Goal: Task Accomplishment & Management: Use online tool/utility

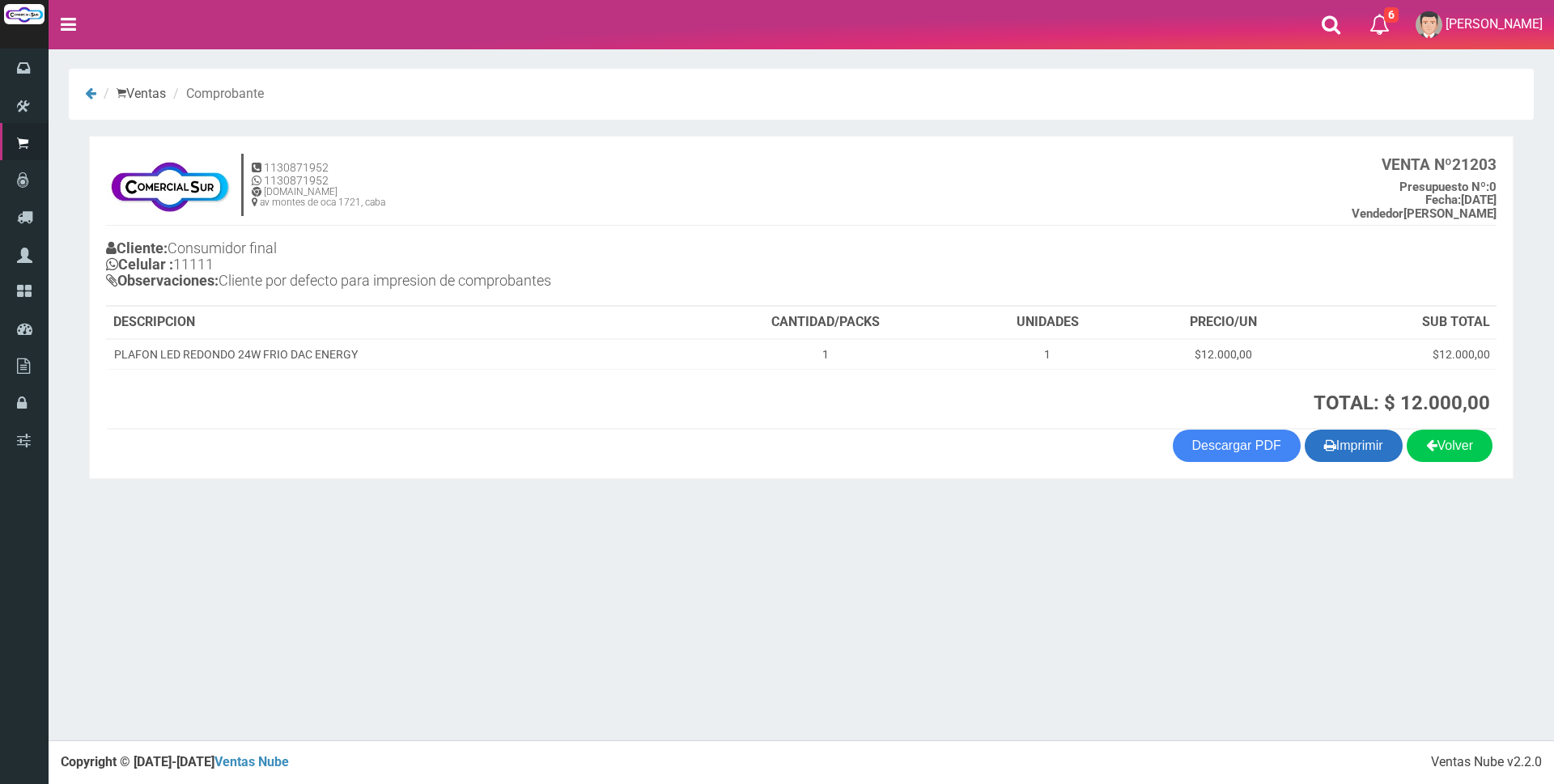
click at [1339, 446] on button "Imprimir" at bounding box center [1354, 446] width 98 height 32
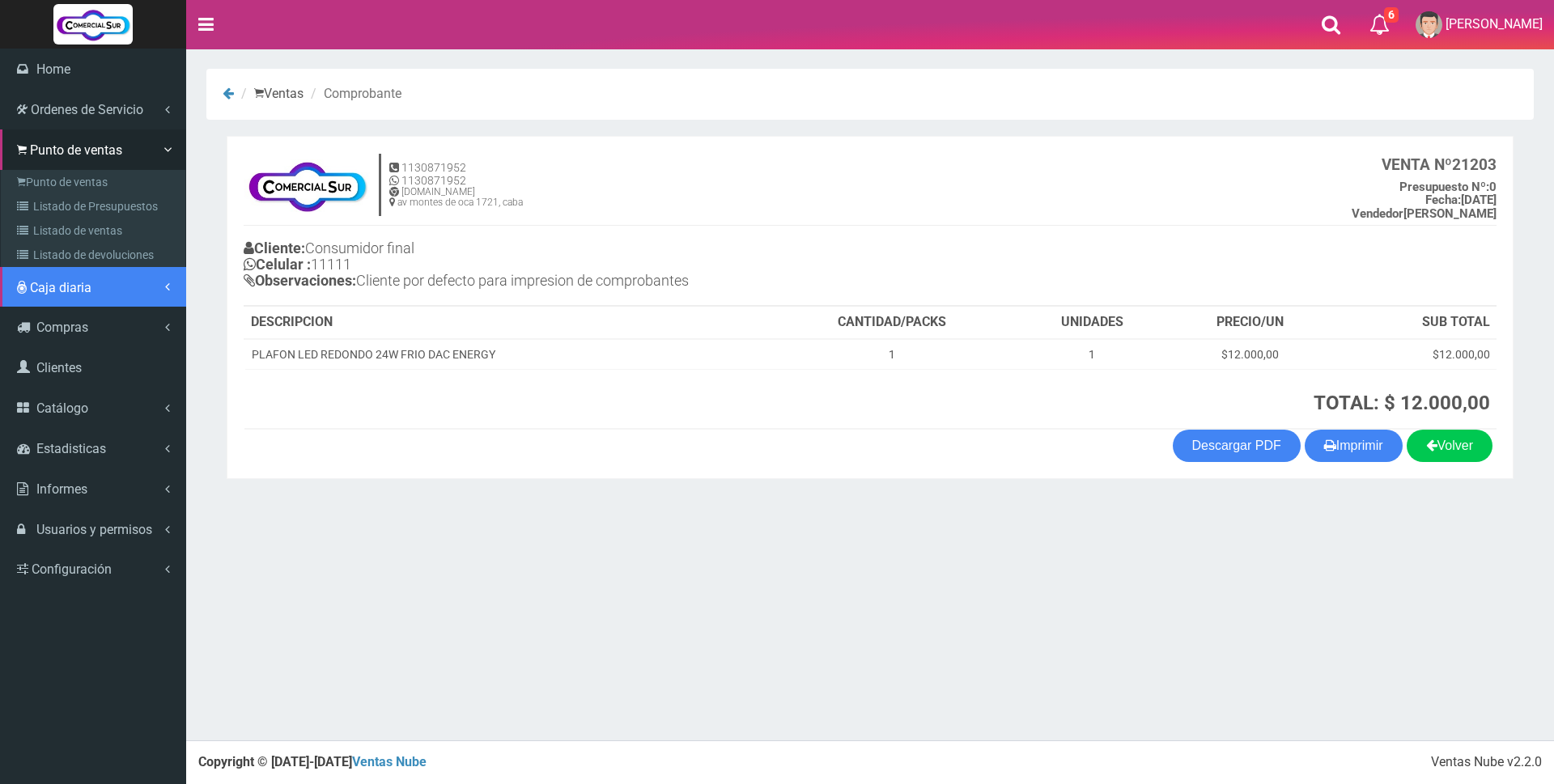
click at [47, 295] on span "Caja diaria" at bounding box center [60, 288] width 61 height 15
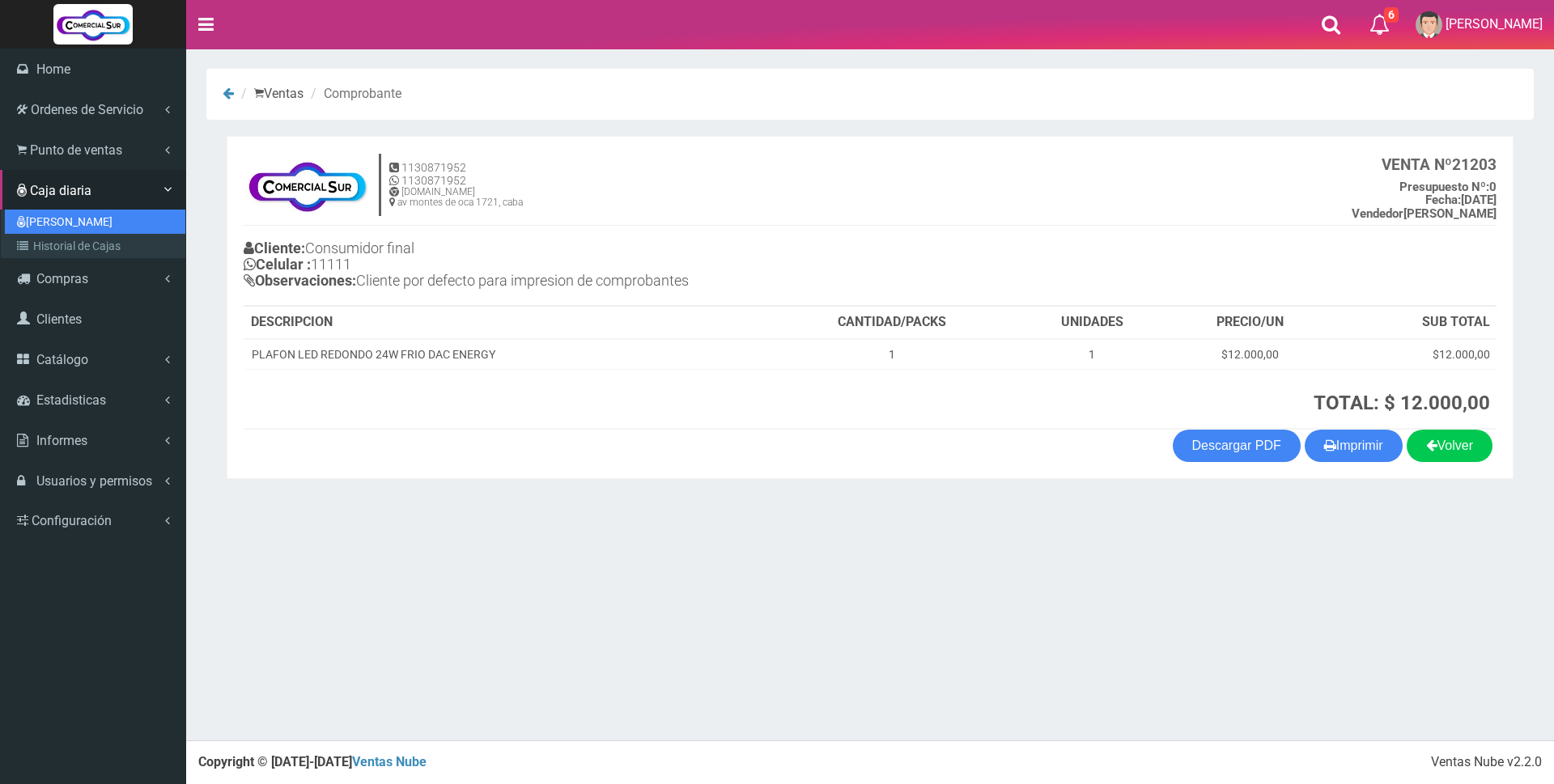
click at [47, 224] on link "[PERSON_NAME]" at bounding box center [94, 222] width 180 height 25
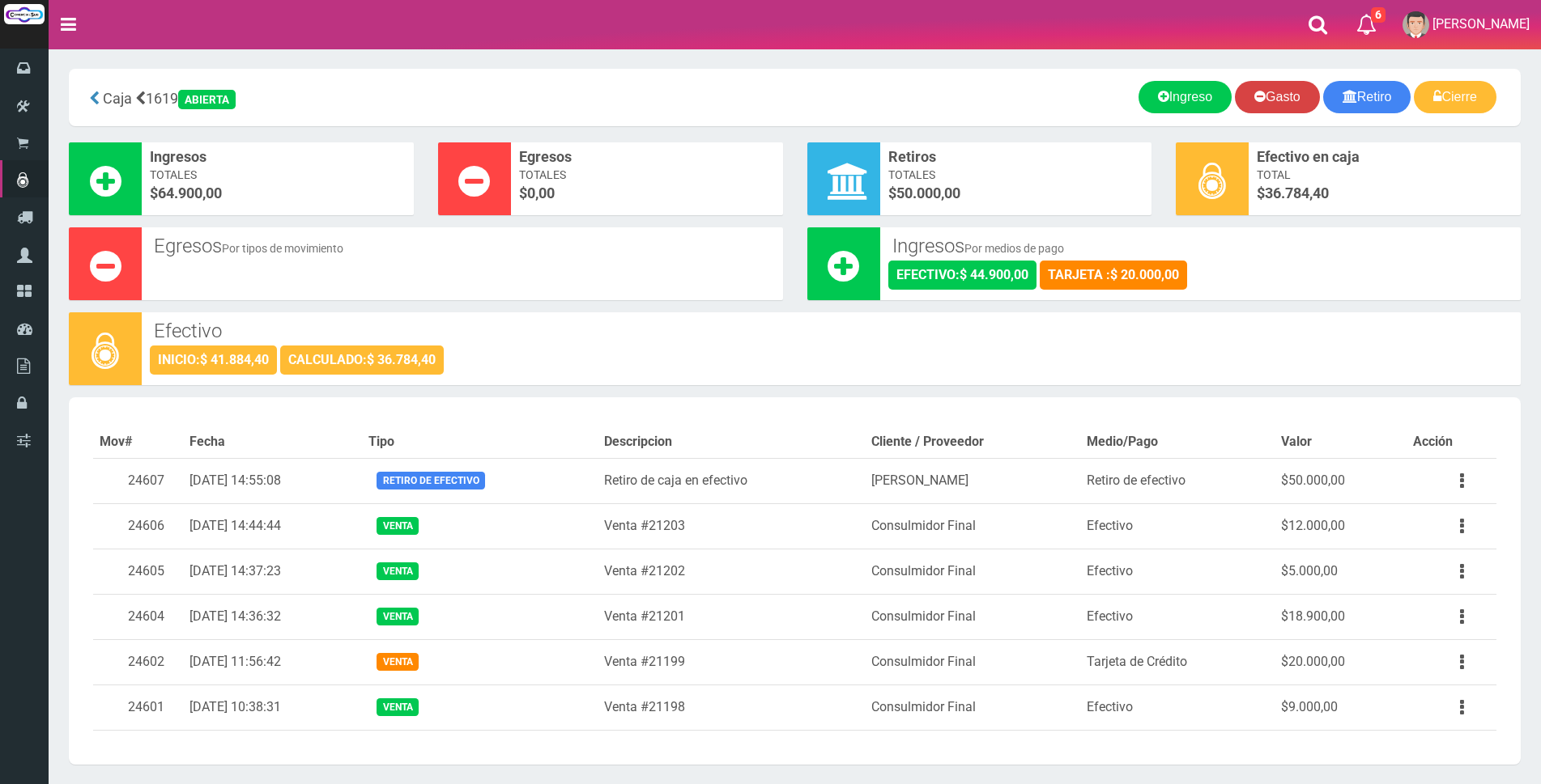
click at [1279, 104] on link "Gasto" at bounding box center [1277, 97] width 85 height 32
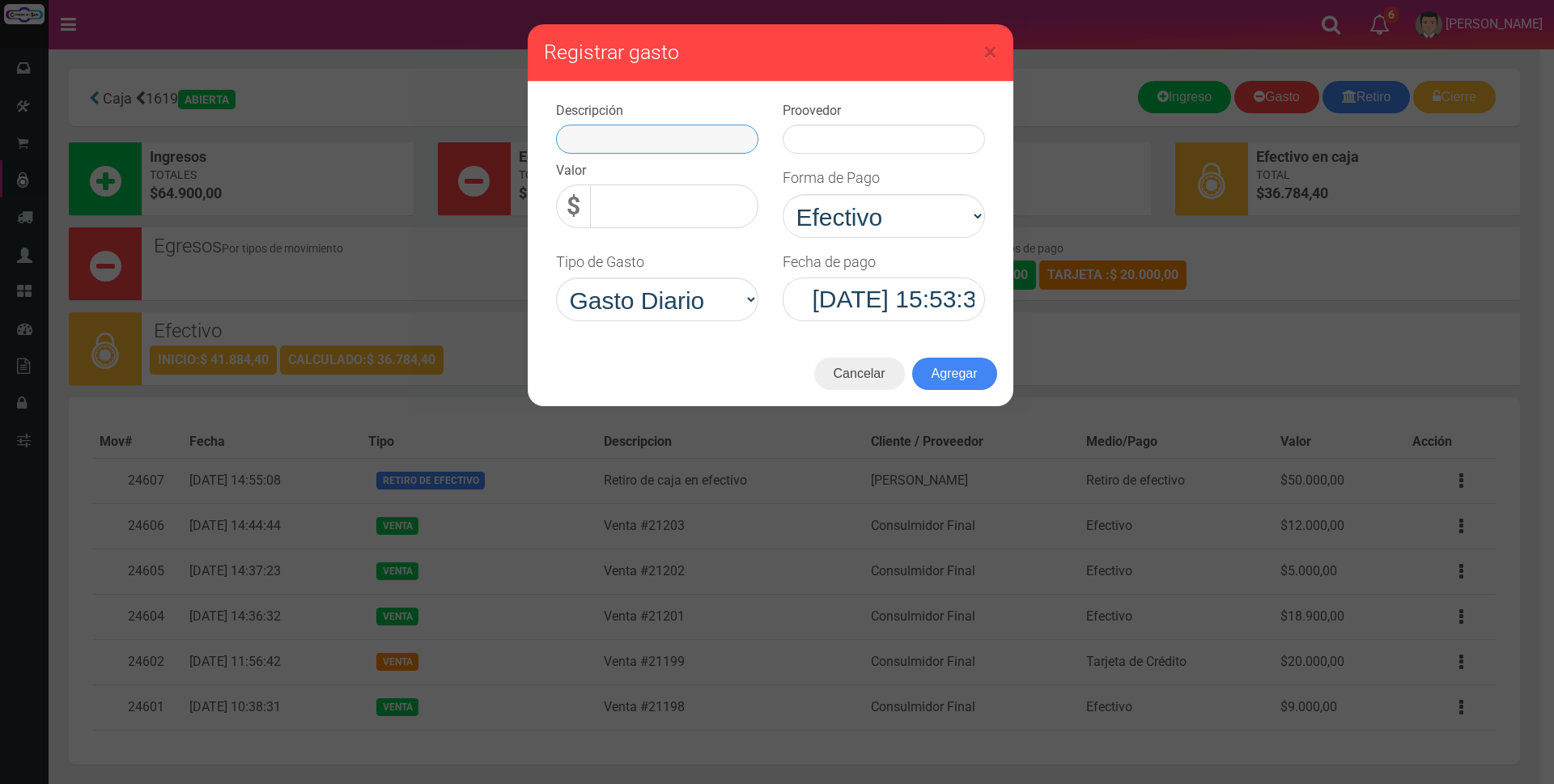
click at [710, 133] on input "text" at bounding box center [657, 139] width 202 height 29
type input "r"
type input "globo papelera"
click at [916, 140] on input "text" at bounding box center [884, 139] width 202 height 29
type input "papelera"
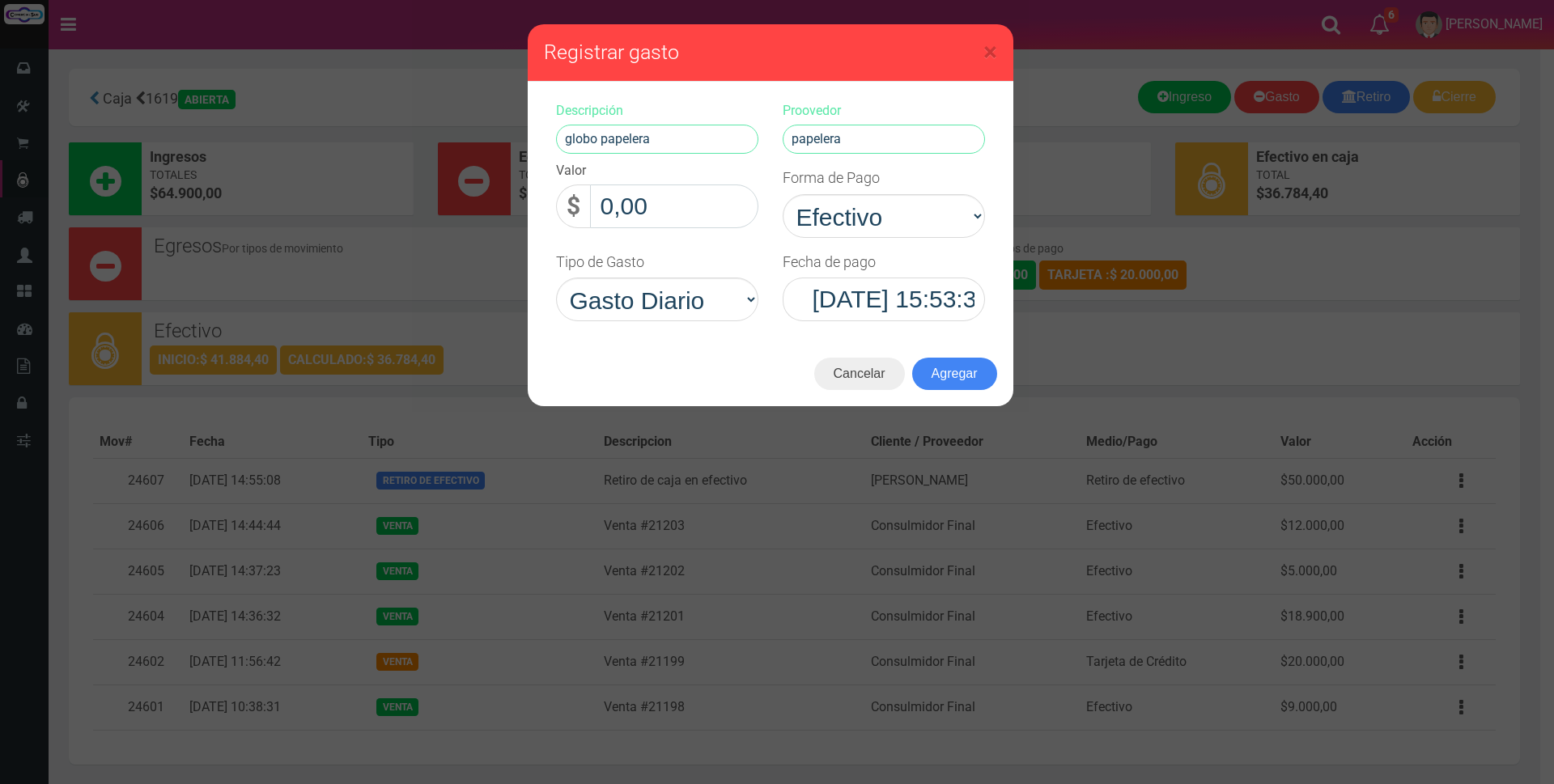
click at [716, 204] on input "0,00" at bounding box center [675, 206] width 168 height 43
type input "10.000,00"
click at [974, 375] on button "Agregar" at bounding box center [955, 374] width 85 height 32
